Goal: Communication & Community: Answer question/provide support

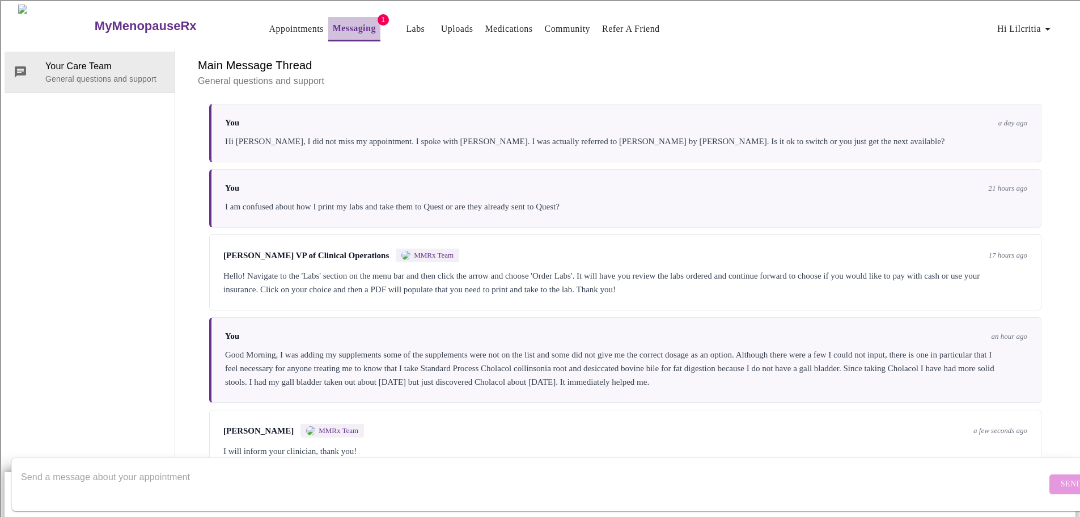
click at [333, 24] on link "Messaging" at bounding box center [354, 28] width 43 height 16
click at [406, 22] on link "Labs" at bounding box center [415, 29] width 19 height 16
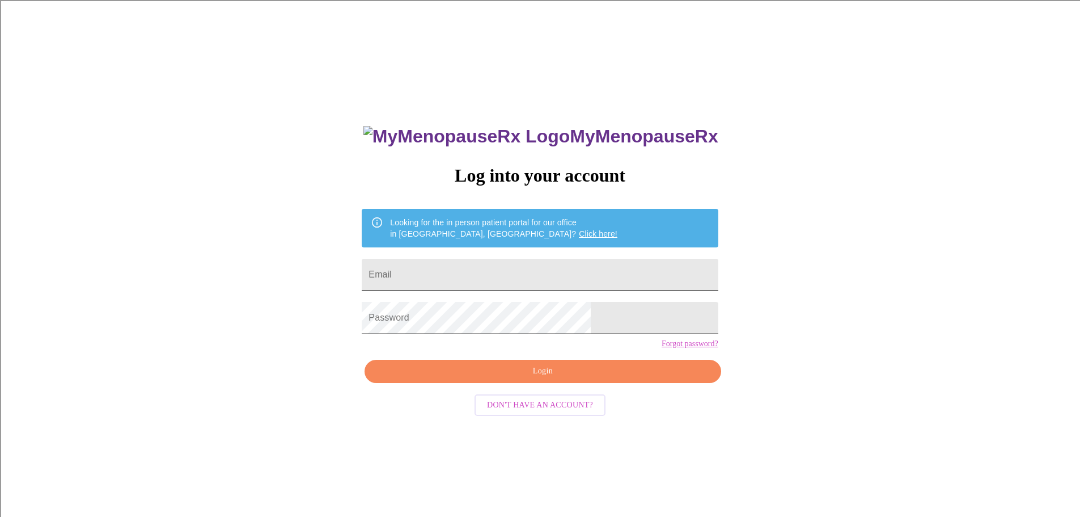
click at [514, 274] on input "Email" at bounding box center [540, 275] width 356 height 32
click at [501, 275] on input "Email" at bounding box center [540, 275] width 356 height 32
type input "[EMAIL_ADDRESS][DOMAIN_NAME]"
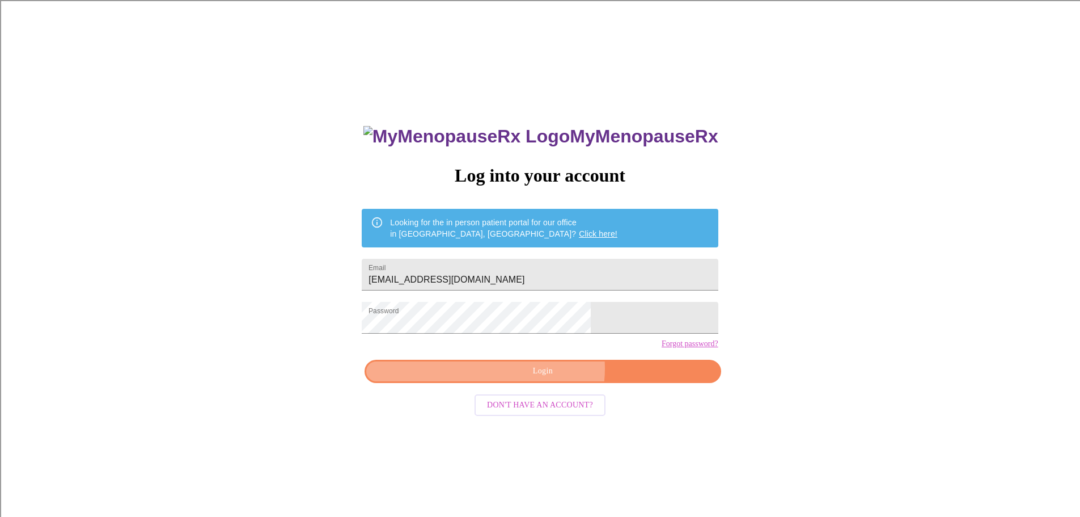
click at [549, 378] on span "Login" at bounding box center [543, 371] width 330 height 14
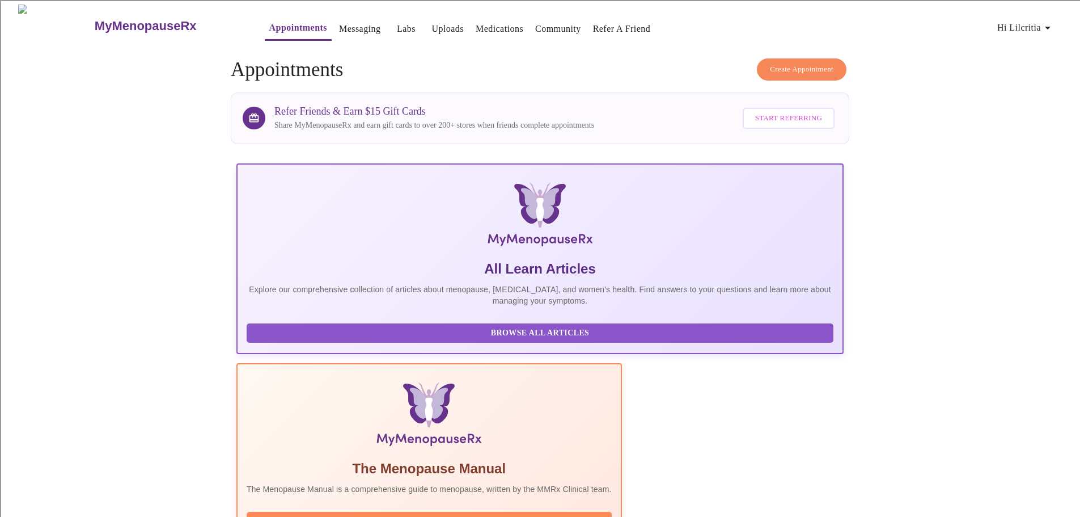
click at [339, 23] on link "Messaging" at bounding box center [359, 29] width 41 height 16
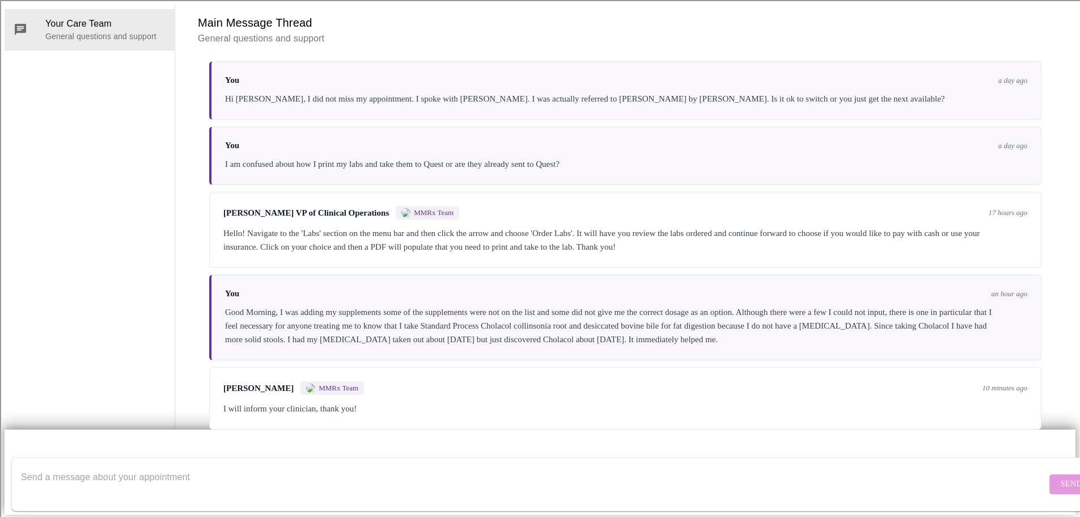
scroll to position [391, 0]
click at [365, 466] on textarea "Send a message about your appointment" at bounding box center [534, 484] width 1026 height 36
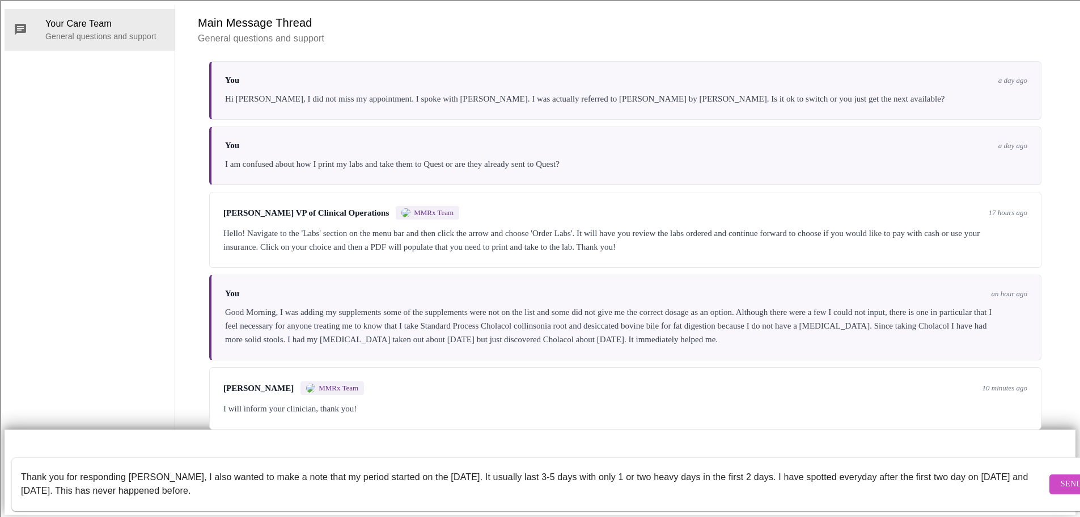
click at [636, 466] on textarea "Thank you for responding [PERSON_NAME], I also wanted to make a note that my pe…" at bounding box center [534, 484] width 1026 height 36
click at [811, 466] on textarea "Thank you for responding [PERSON_NAME], I also wanted to make a note that my pe…" at bounding box center [534, 484] width 1026 height 36
click at [754, 466] on textarea "Thank you for responding [PERSON_NAME], I also wanted to make a note that my pe…" at bounding box center [534, 484] width 1026 height 36
click at [786, 466] on textarea "Thank you for responding [PERSON_NAME], I also wanted to make a note that my pe…" at bounding box center [534, 484] width 1026 height 36
click at [757, 468] on textarea "Thank you for responding [PERSON_NAME], I also wanted to make a note that my pe…" at bounding box center [534, 484] width 1026 height 36
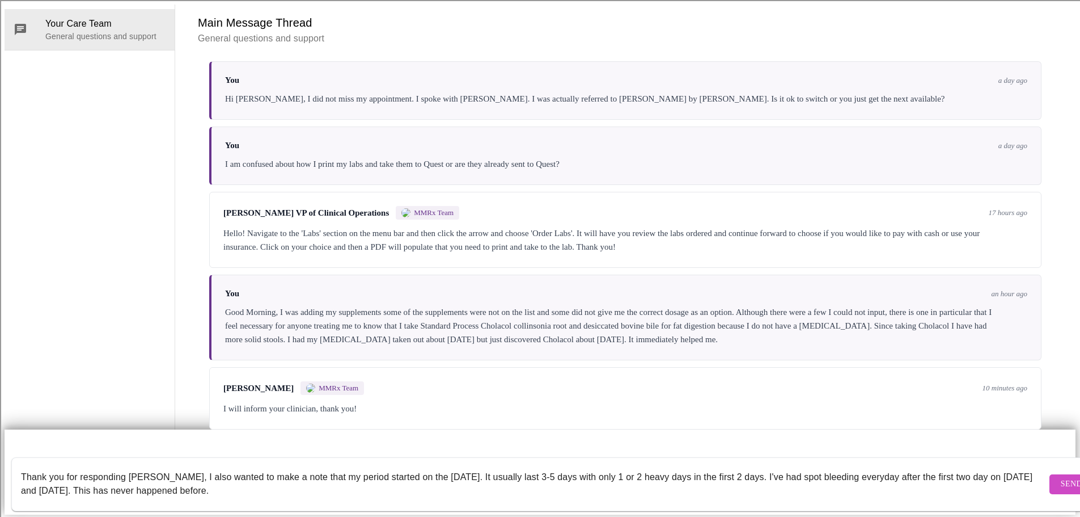
click at [975, 466] on textarea "Thank you for responding [PERSON_NAME], I also wanted to make a note that my pe…" at bounding box center [534, 484] width 1026 height 36
click at [71, 480] on textarea "Thank you for responding [PERSON_NAME], I also wanted to make a note that my pe…" at bounding box center [534, 484] width 1026 height 36
click at [233, 483] on textarea "Thank you for responding [PERSON_NAME], I also wanted to make a note that my pe…" at bounding box center [534, 484] width 1026 height 36
type textarea "Thank you for responding [PERSON_NAME], I also wanted to make a note that my pe…"
click at [1061, 477] on span "Send" at bounding box center [1072, 484] width 22 height 14
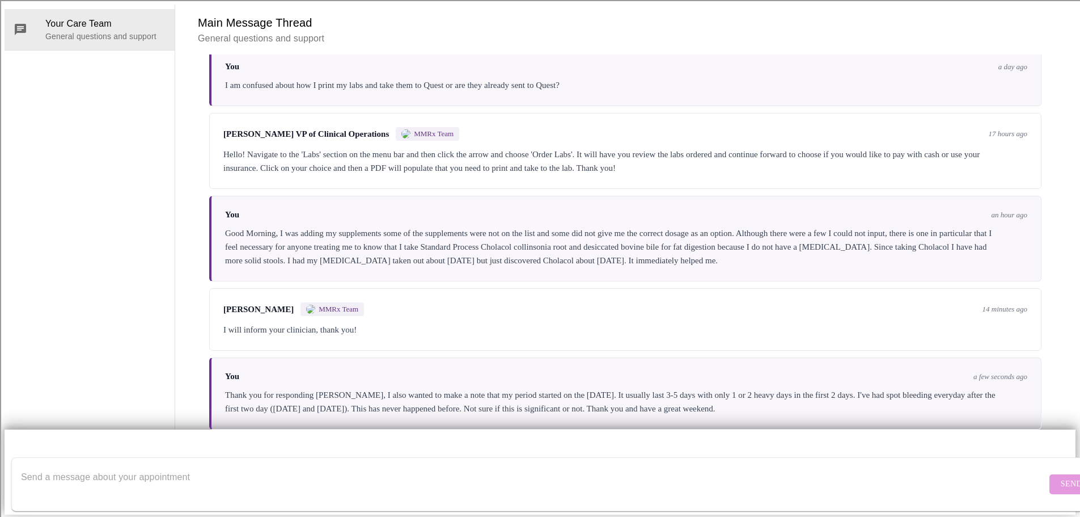
scroll to position [19, 0]
